Goal: Task Accomplishment & Management: Use online tool/utility

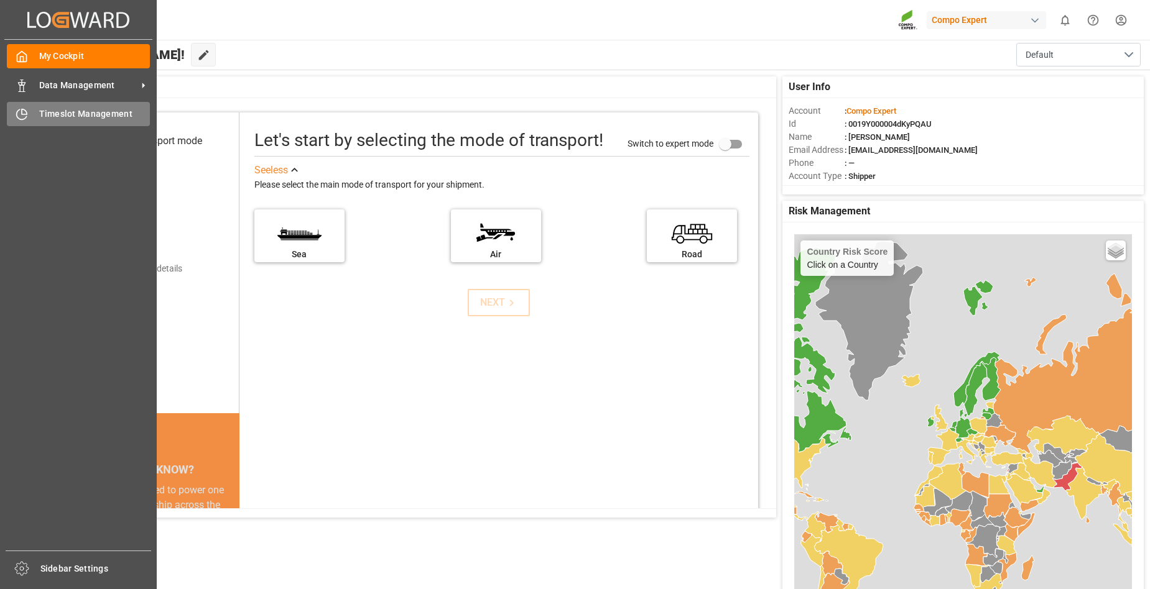
click at [96, 108] on span "Timeslot Management" at bounding box center [94, 114] width 111 height 13
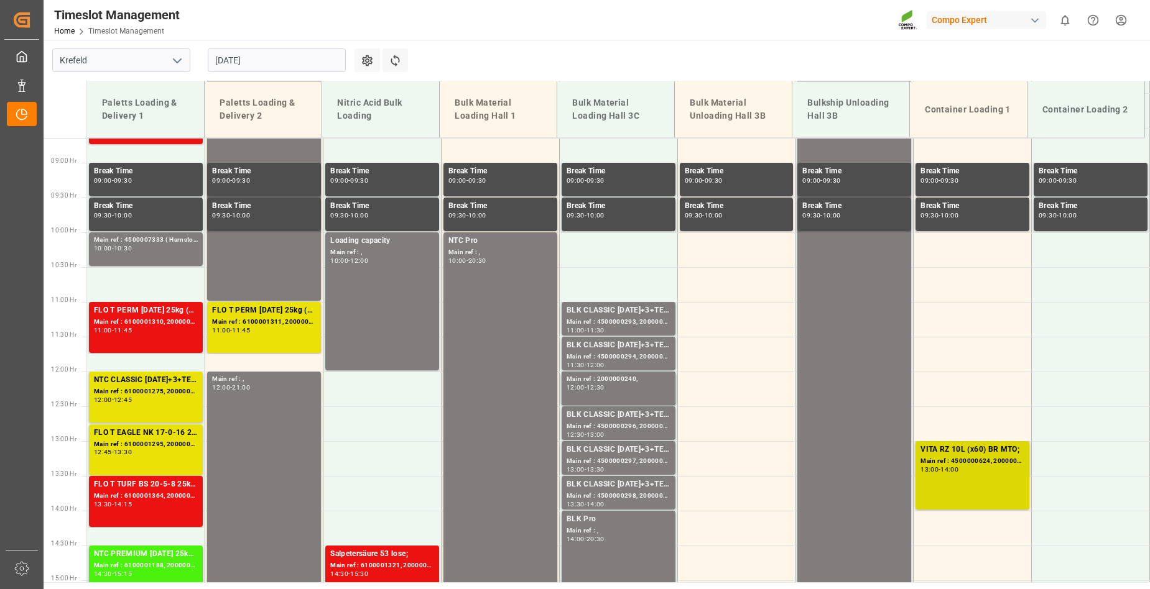
scroll to position [664, 0]
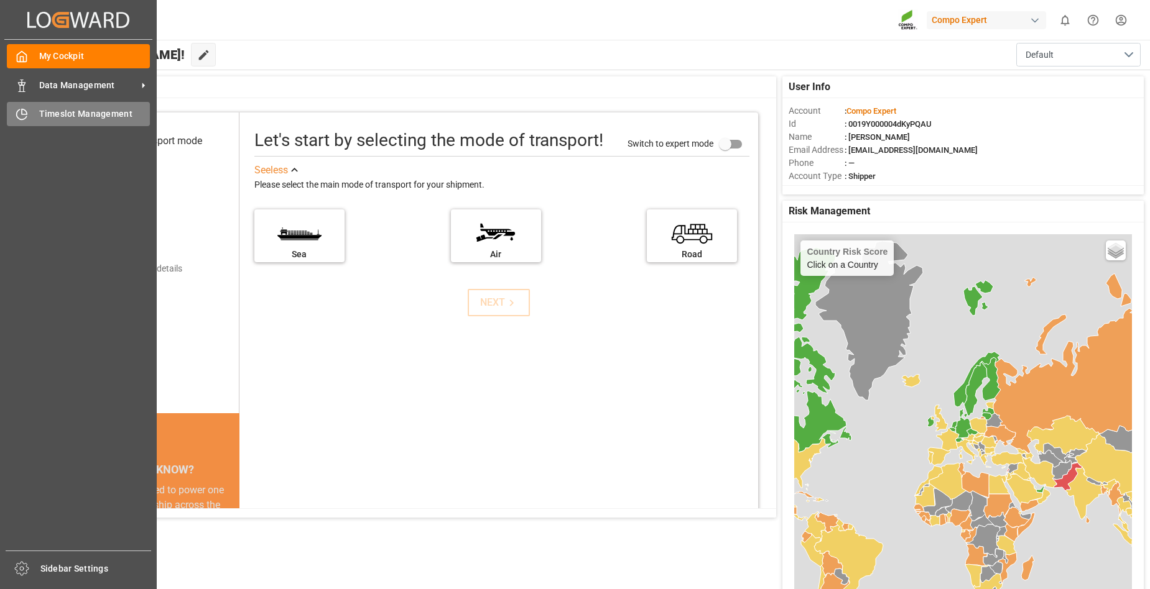
click at [58, 113] on span "Timeslot Management" at bounding box center [94, 114] width 111 height 13
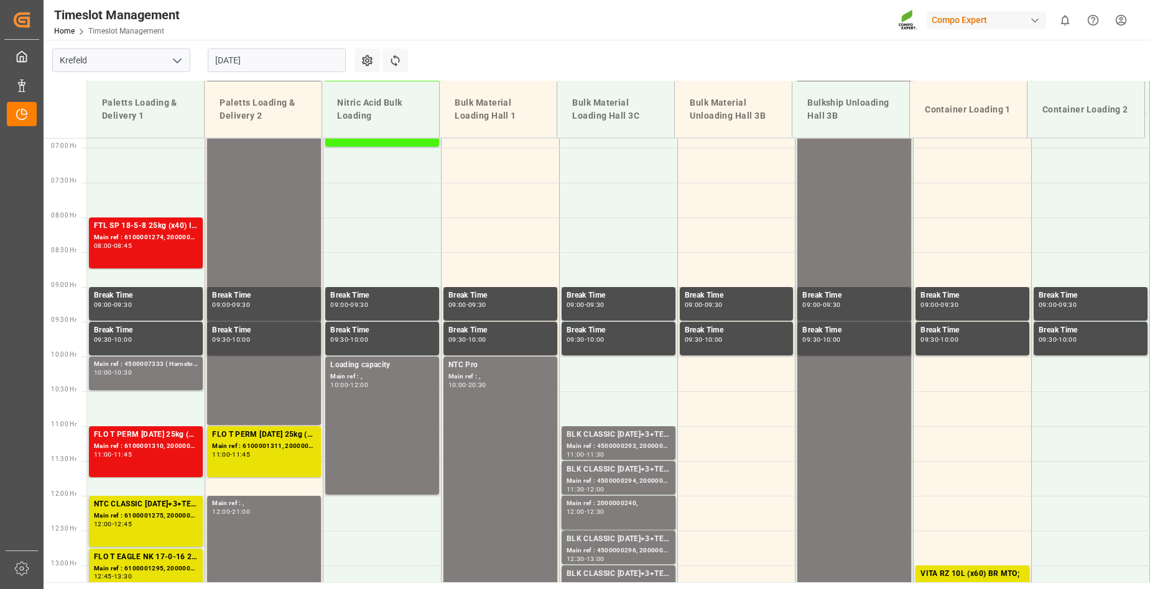
scroll to position [291, 0]
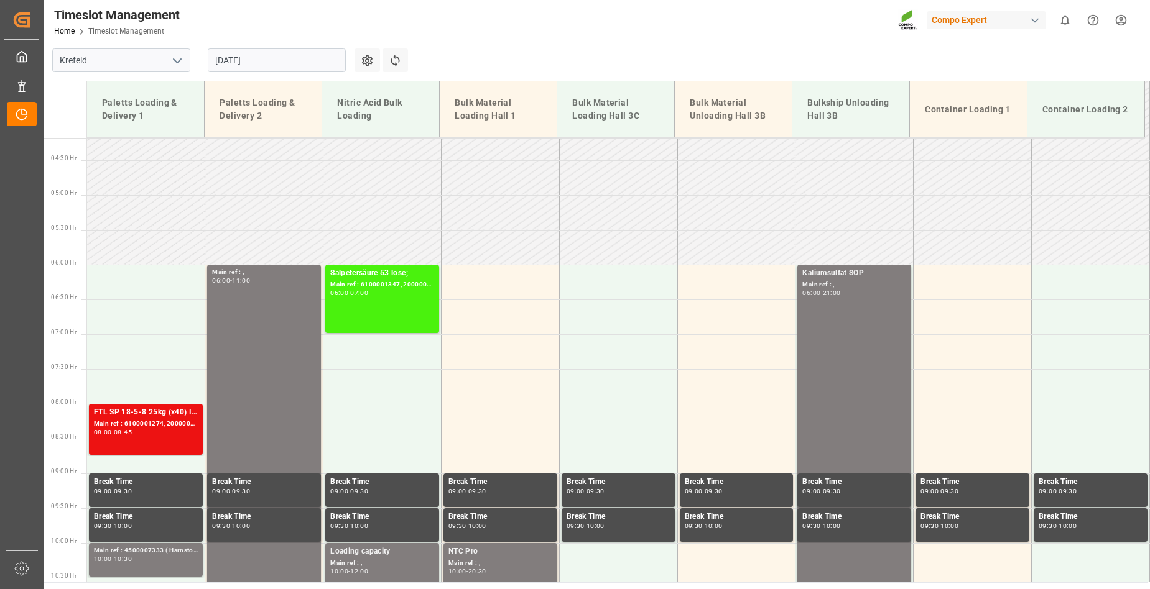
click at [290, 60] on input "[DATE]" at bounding box center [277, 60] width 138 height 24
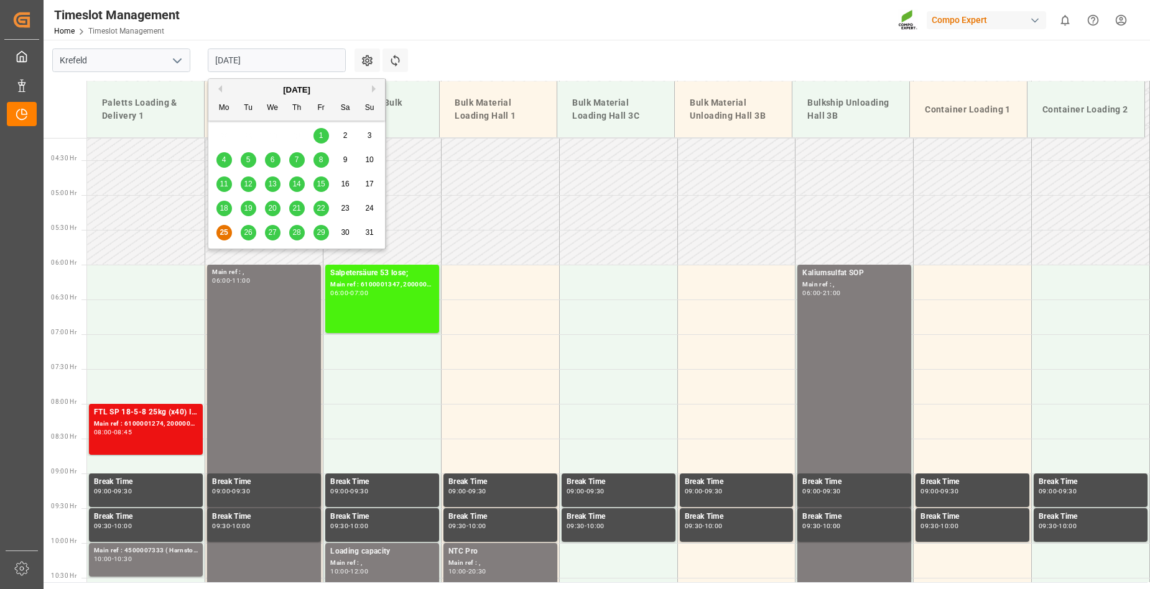
click at [249, 233] on span "26" at bounding box center [248, 232] width 8 height 9
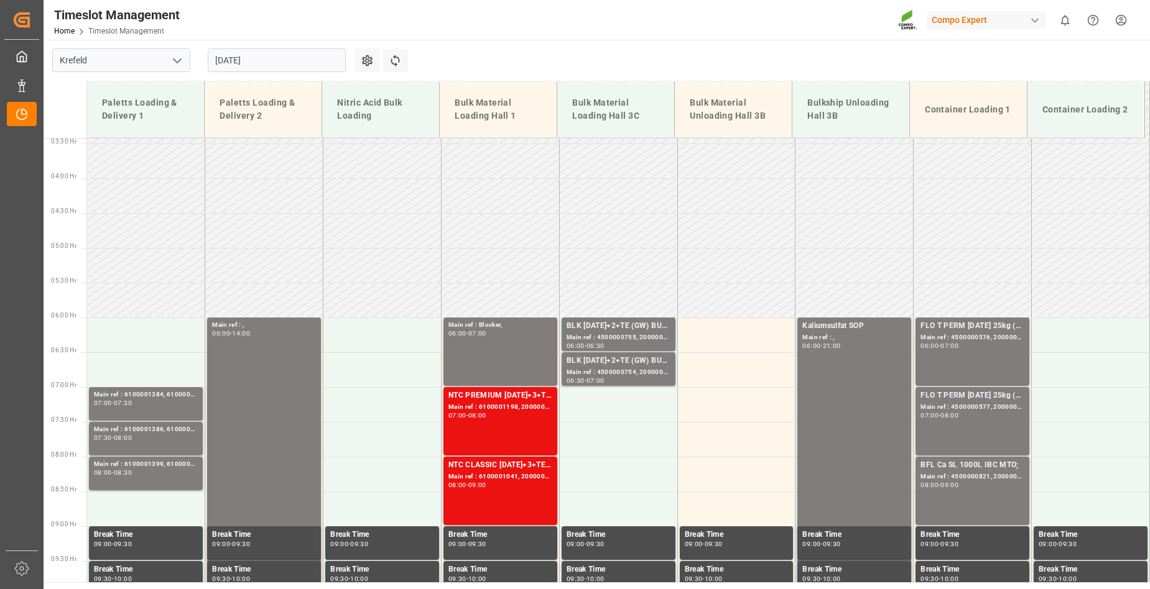
scroll to position [229, 0]
